Goal: Transaction & Acquisition: Purchase product/service

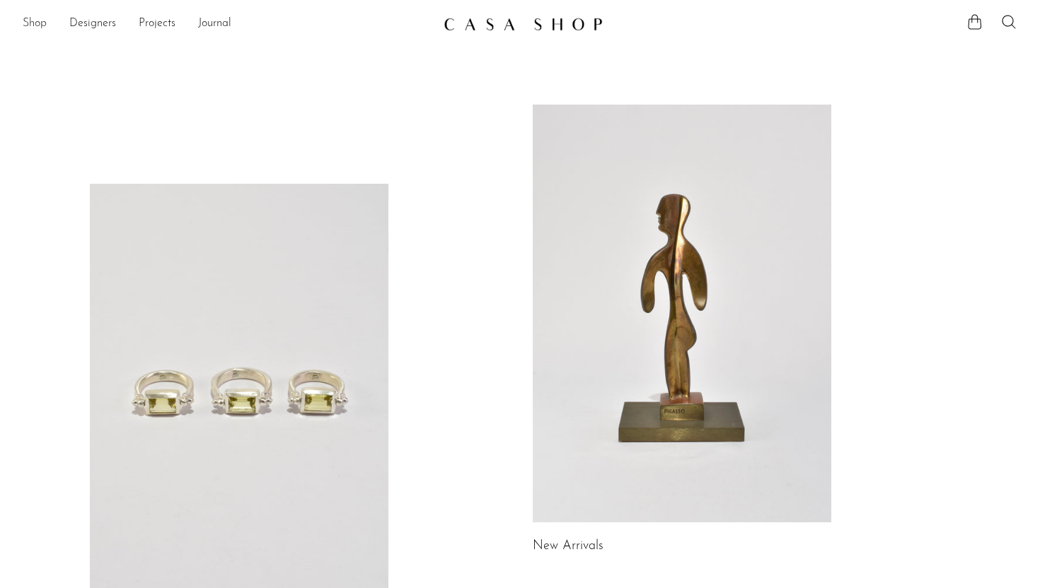
click at [37, 27] on link "Shop" at bounding box center [35, 24] width 24 height 18
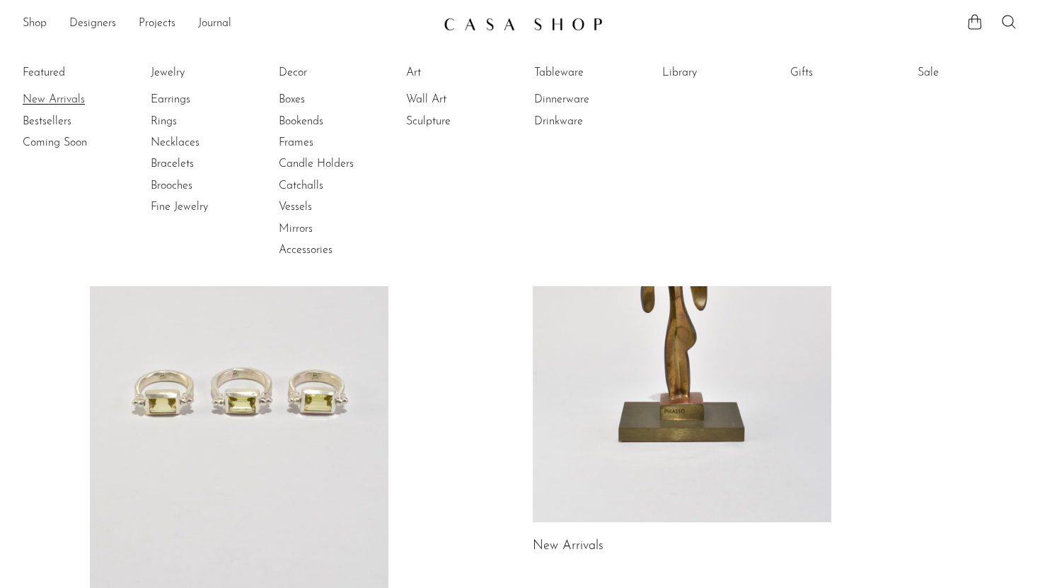
click at [63, 98] on link "New Arrivals" at bounding box center [76, 100] width 106 height 16
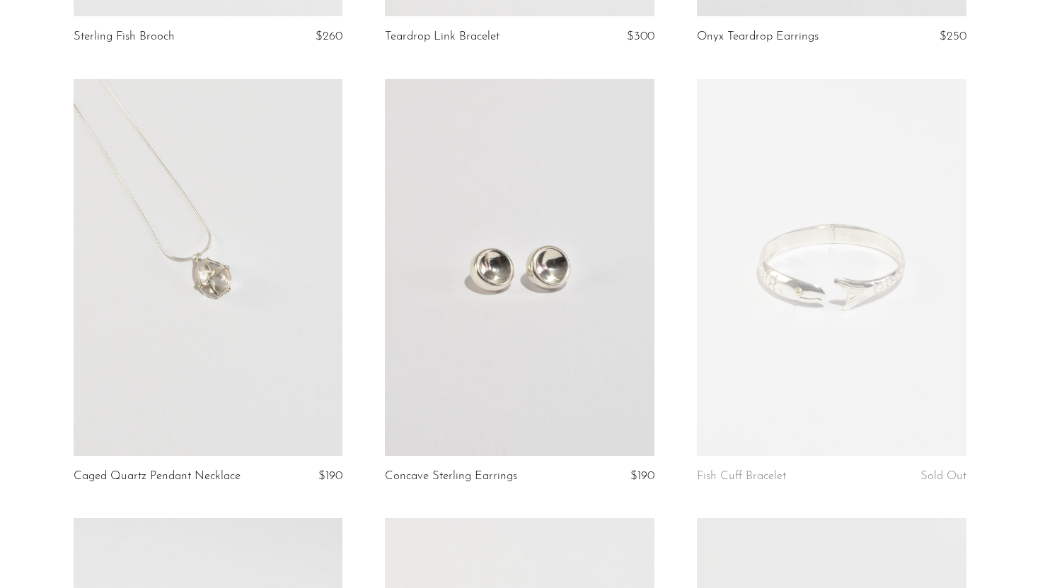
scroll to position [504, 0]
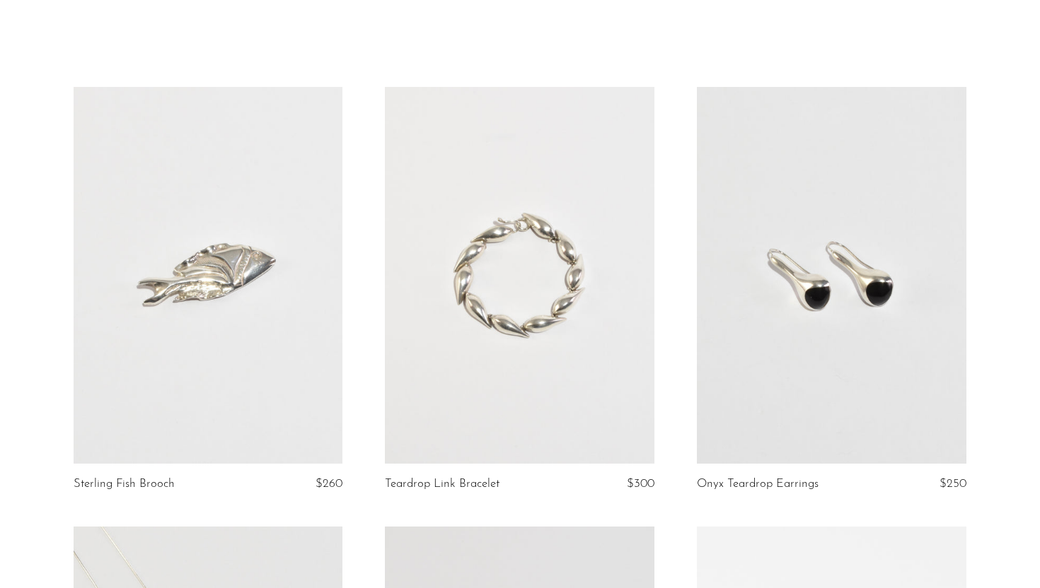
scroll to position [44, 0]
click at [293, 203] on link at bounding box center [208, 274] width 269 height 377
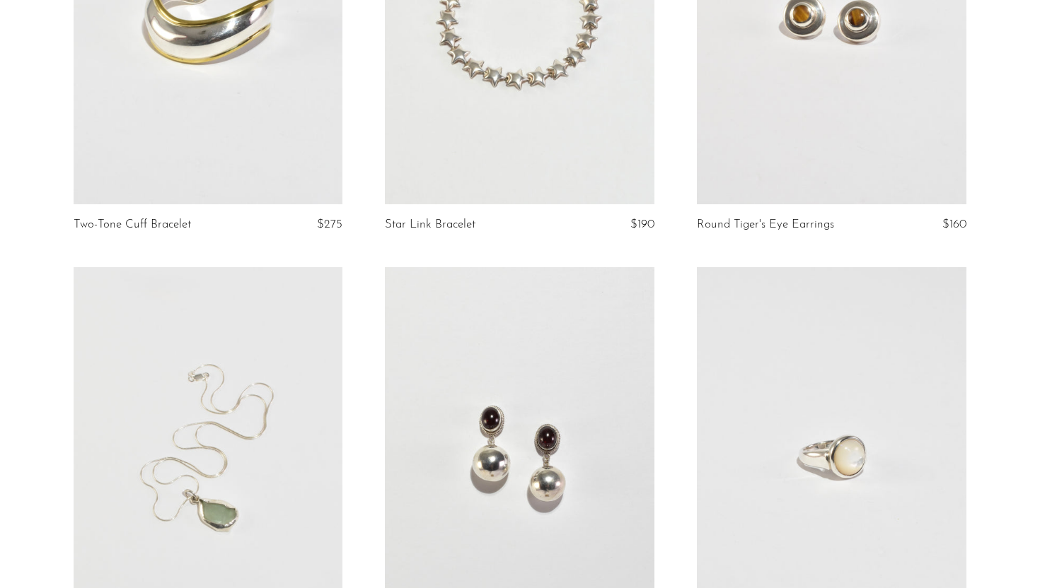
scroll to position [2552, 0]
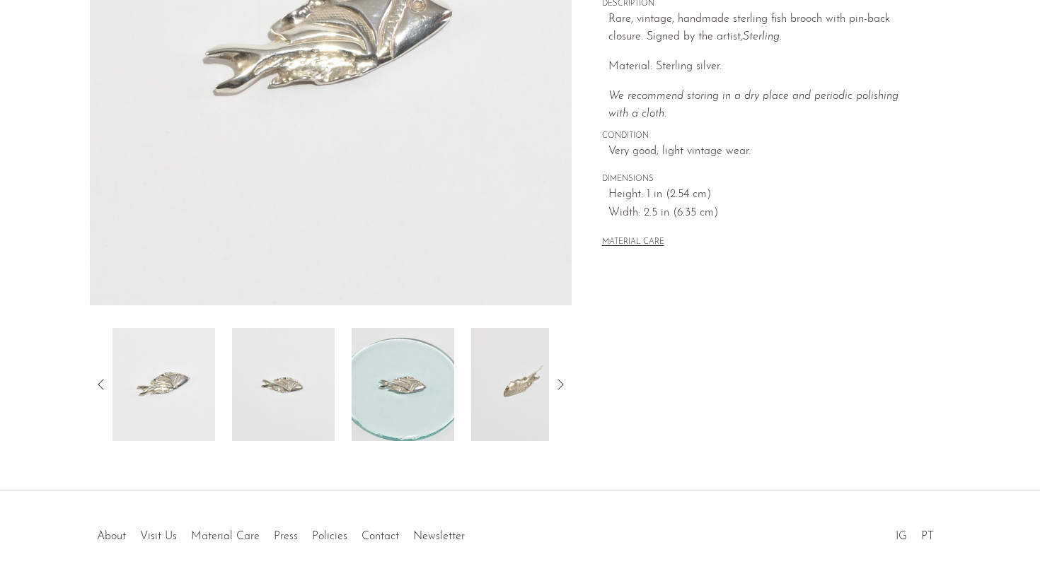
scroll to position [291, 0]
click at [289, 410] on img at bounding box center [283, 383] width 103 height 113
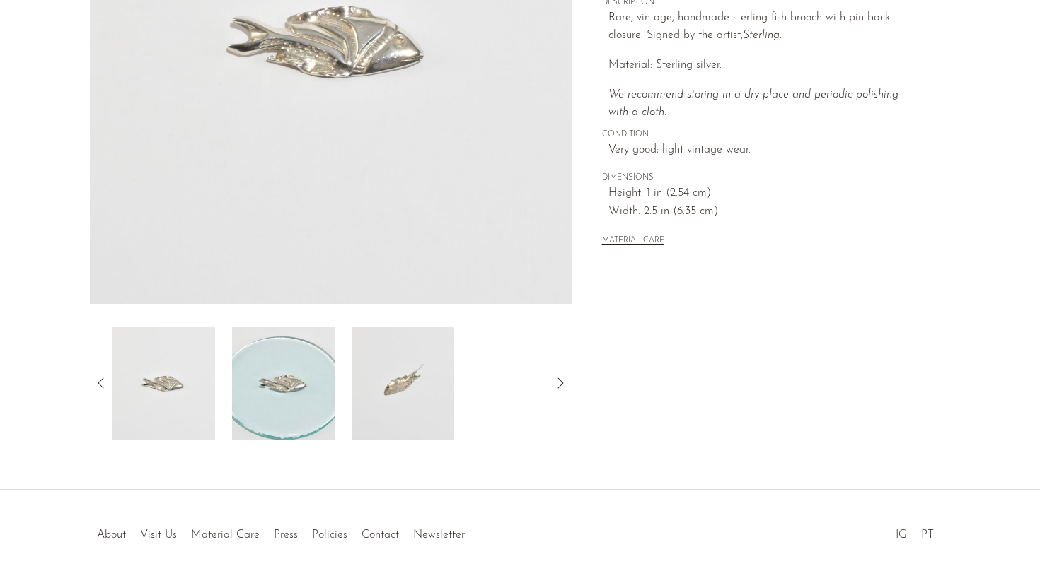
click at [101, 383] on icon at bounding box center [101, 383] width 17 height 17
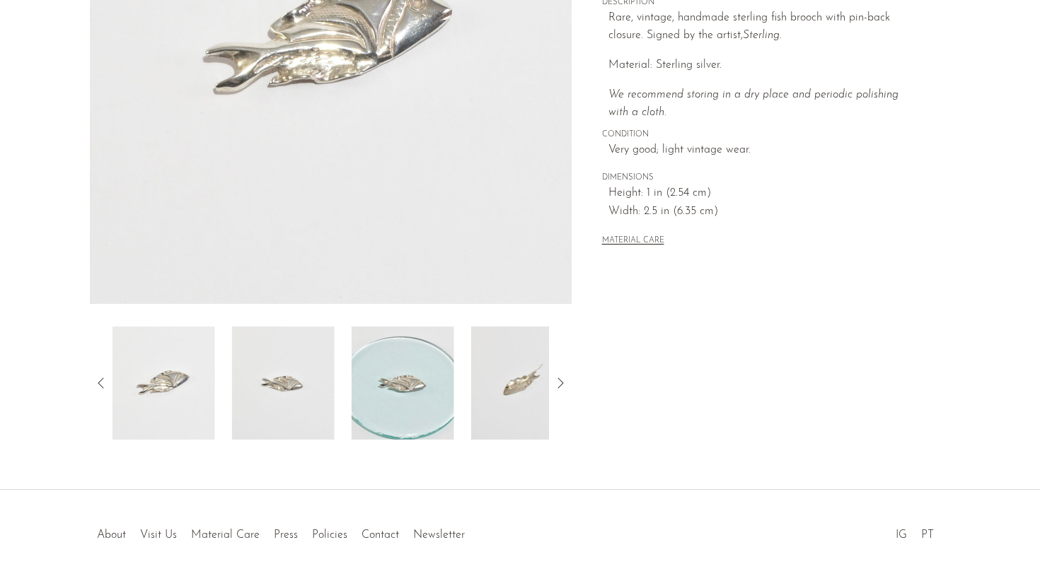
click at [159, 378] on img at bounding box center [163, 383] width 103 height 113
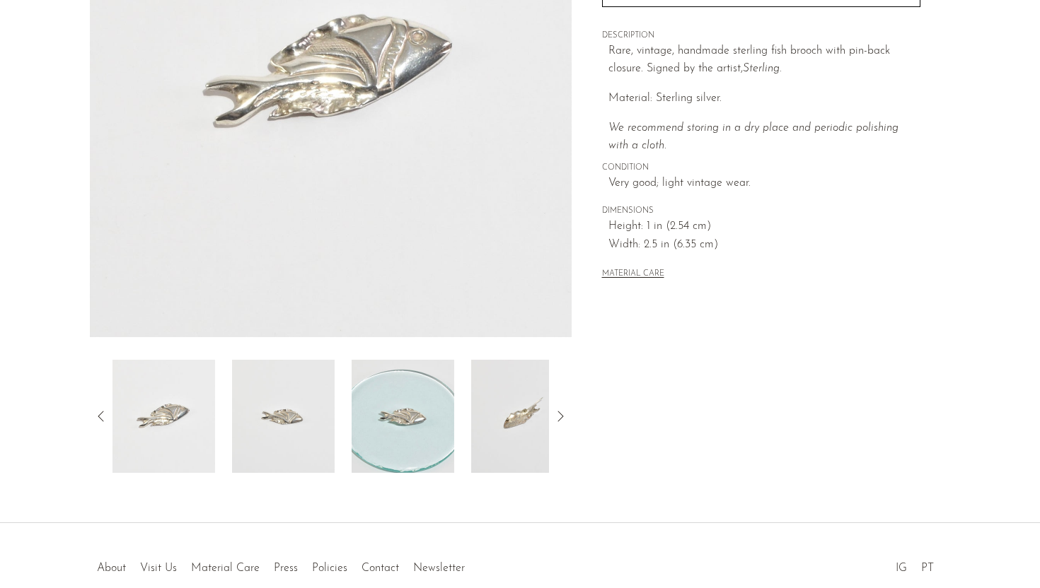
scroll to position [245, 0]
